Goal: Task Accomplishment & Management: Complete application form

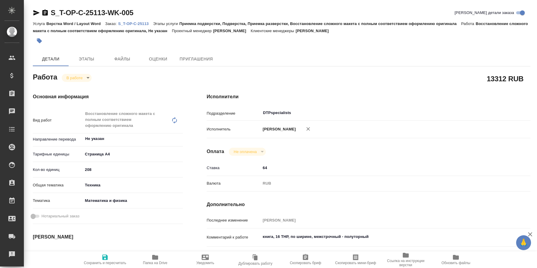
click at [86, 78] on body "🙏 .cls-1 fill:#fff; AWATERA Kucherenko Oksana Клиенты Спецификации Заказы 0 Чат…" at bounding box center [268, 134] width 537 height 268
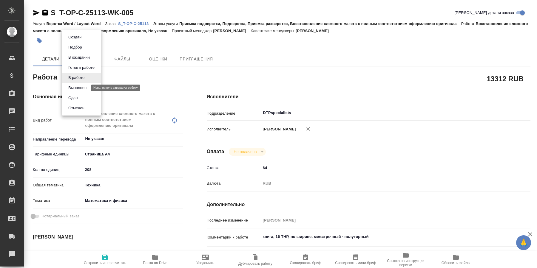
click at [78, 88] on button "Выполнен" at bounding box center [78, 88] width 22 height 7
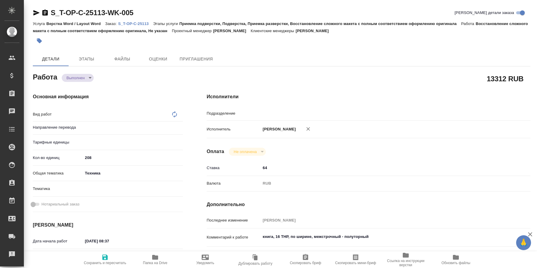
type textarea "x"
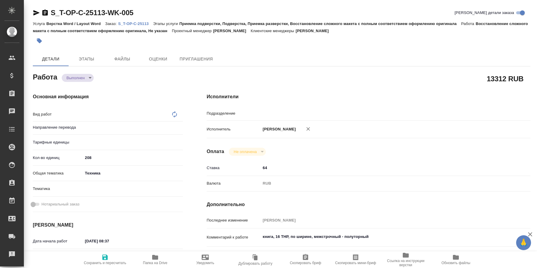
type textarea "x"
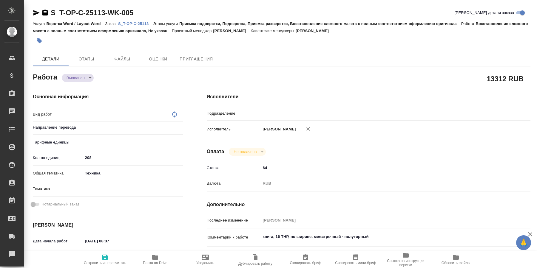
type textarea "x"
type textarea "Восстановление сложного макета с полным соответствием оформлению оригинала"
type textarea "x"
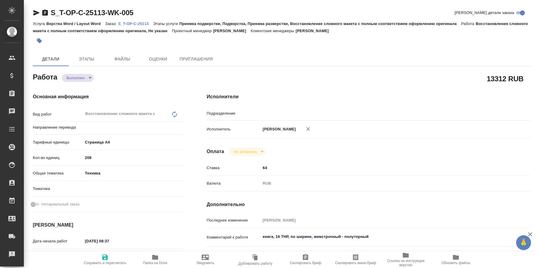
type textarea "x"
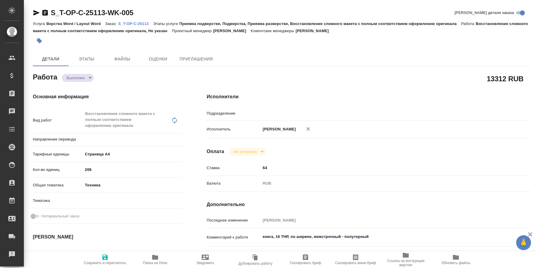
type textarea "x"
type input "Не указан"
type textarea "x"
type input "DTPspecialists"
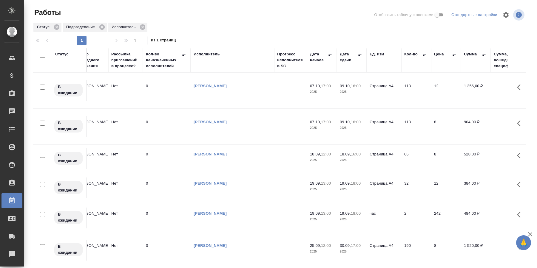
scroll to position [0, 291]
click at [208, 181] on link "Кучеренко Оксана Леонидовна" at bounding box center [211, 183] width 33 height 4
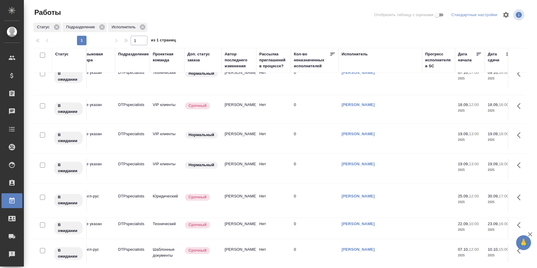
scroll to position [50, 157]
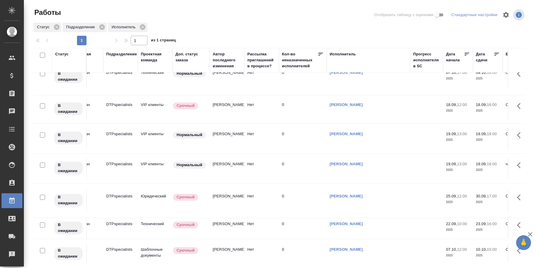
click at [154, 218] on td "Технический" at bounding box center [155, 228] width 35 height 21
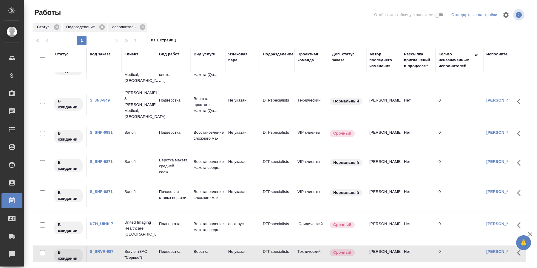
scroll to position [0, 0]
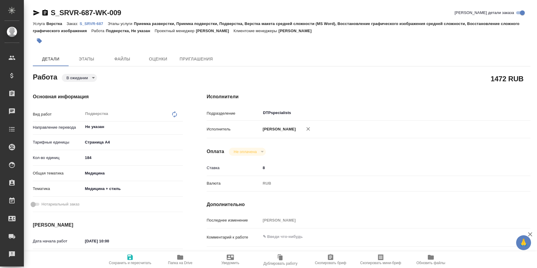
type textarea "x"
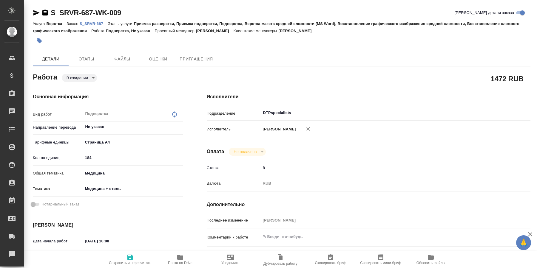
type textarea "x"
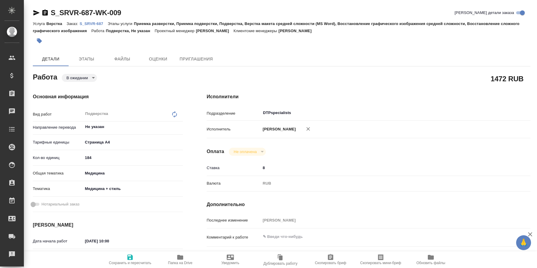
type textarea "x"
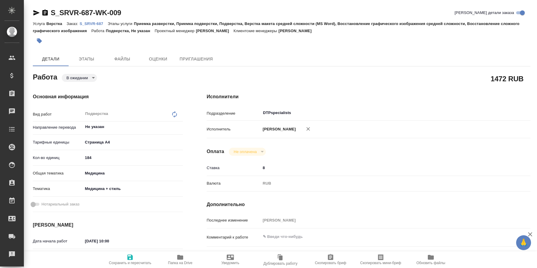
type textarea "x"
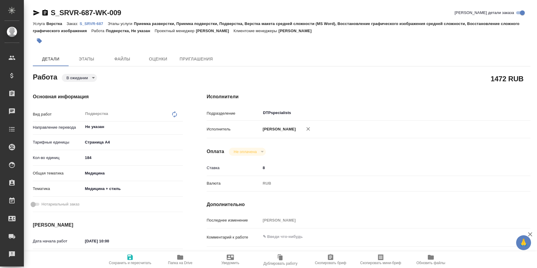
type textarea "x"
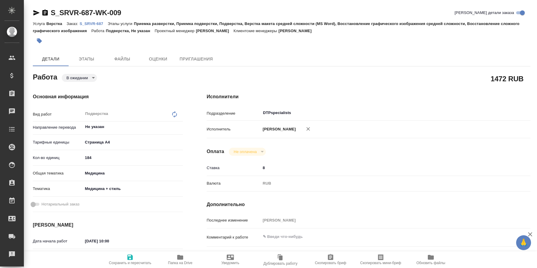
type textarea "x"
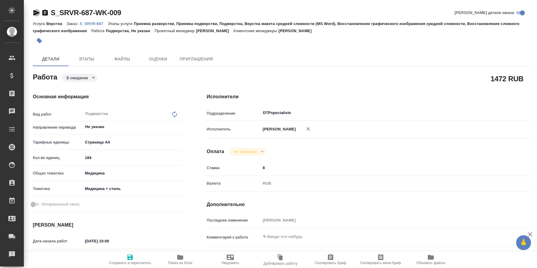
click at [36, 12] on icon "button" at bounding box center [36, 12] width 6 height 5
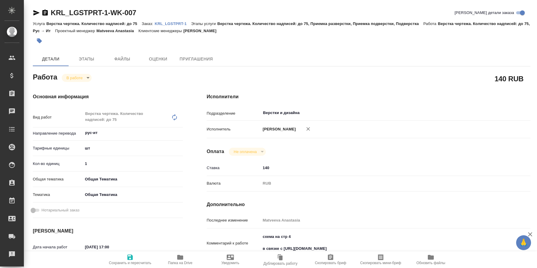
type textarea "x"
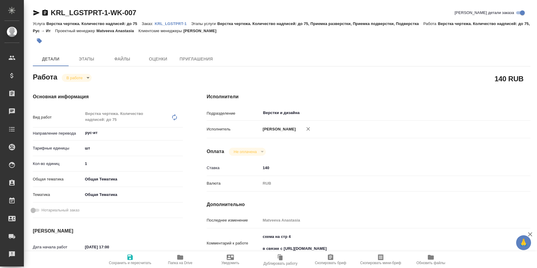
type textarea "x"
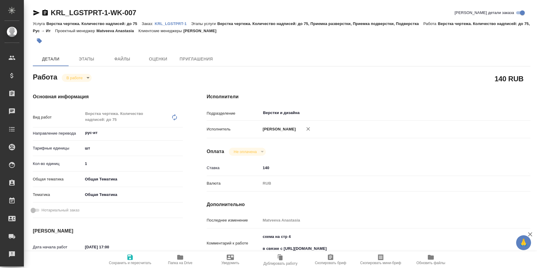
type textarea "x"
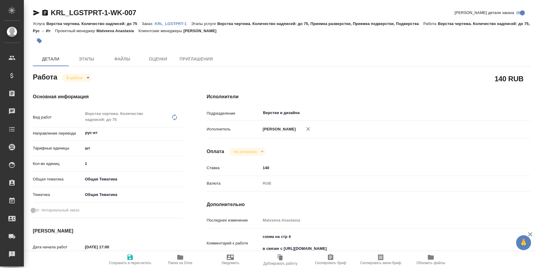
type textarea "x"
